Goal: Find specific page/section: Find specific page/section

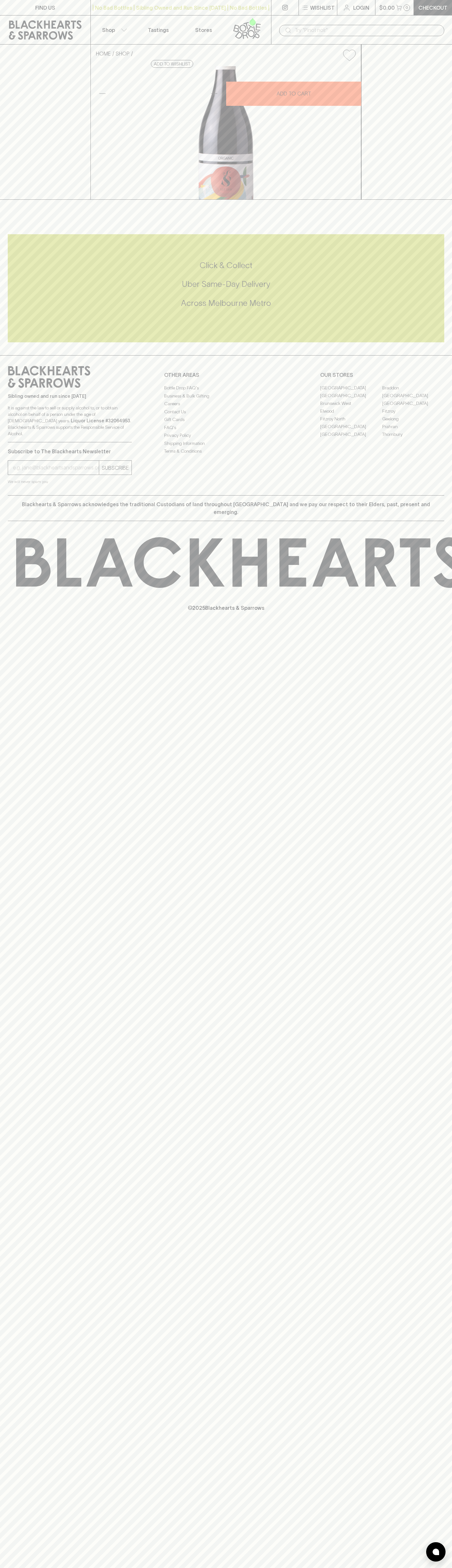
click at [197, 23] on link "Stores" at bounding box center [203, 29] width 45 height 29
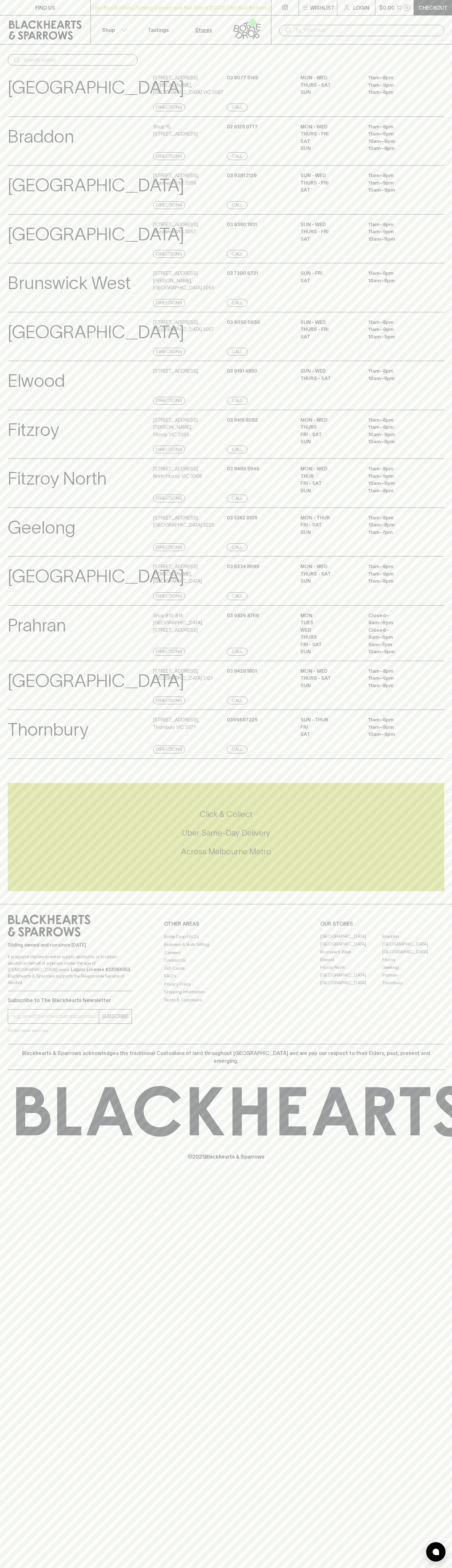
click at [445, 1384] on div "FIND US | No Bad Bottles | Sibling Owned and Run Since 2006 | No Bad Bottles | …" at bounding box center [226, 784] width 452 height 1568
click at [57, 1567] on html "FIND US | No Bad Bottles | Sibling Owned and Run Since 2006 | No Bad Bottles | …" at bounding box center [226, 784] width 452 height 1568
click at [4, 1159] on p "© 2025 Blackhearts & Sparrows" at bounding box center [226, 1148] width 452 height 24
